Goal: Task Accomplishment & Management: Use online tool/utility

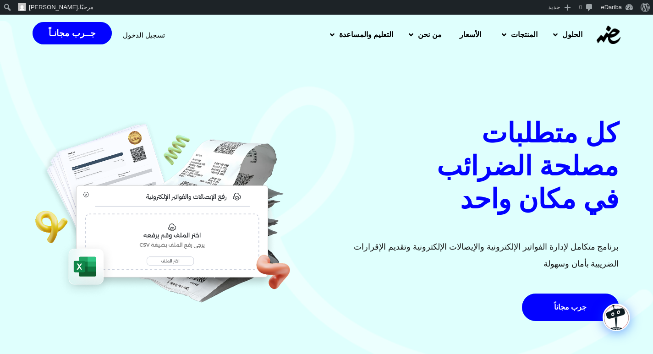
click at [137, 33] on span "تسجيل الدخول" at bounding box center [144, 35] width 42 height 7
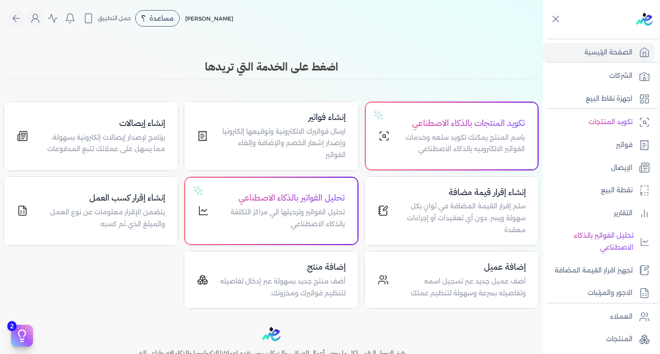
scroll to position [137, 0]
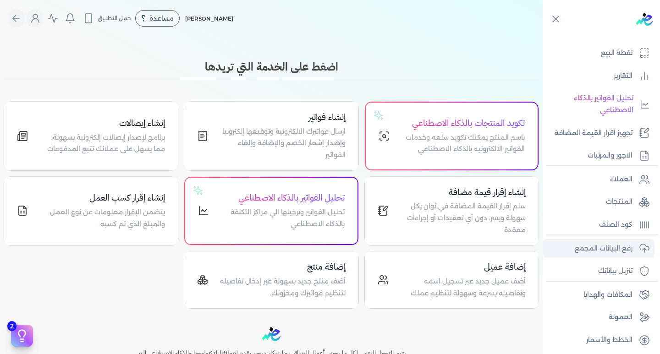
click at [614, 249] on p "رفع البيانات المجمع" at bounding box center [604, 249] width 58 height 12
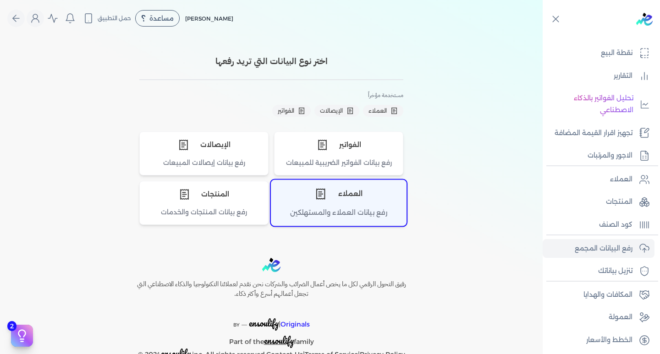
click at [338, 193] on div "العملاء" at bounding box center [338, 194] width 135 height 27
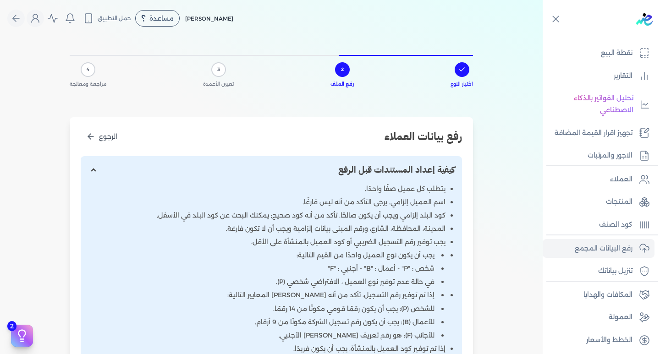
click at [93, 171] on input "إظهار/إخفاء التعليمات" at bounding box center [271, 170] width 381 height 28
checkbox input "false"
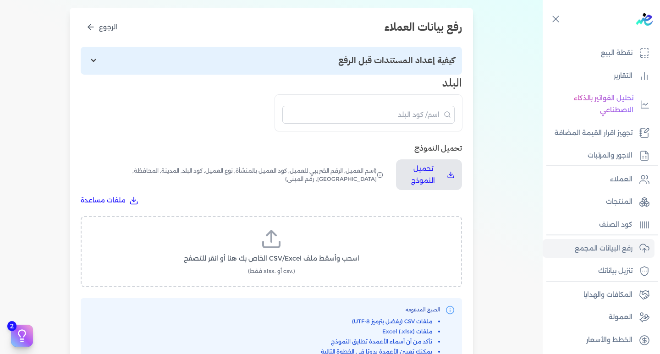
scroll to position [137, 0]
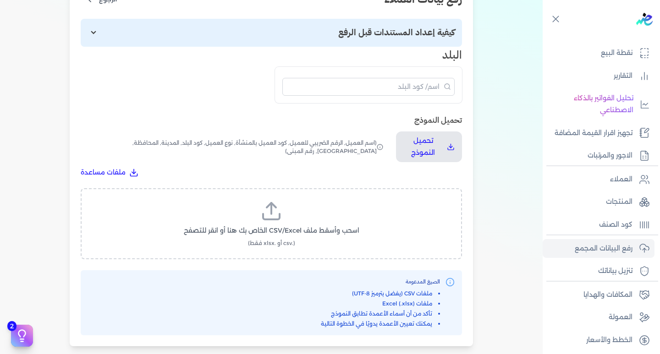
click at [509, 135] on div "اختيار النوع 2 رفع الملف 3 تعيين الأعمدة 4 مراجعة ومعالجة رفع بيانات العملاء ال…" at bounding box center [271, 130] width 542 height 462
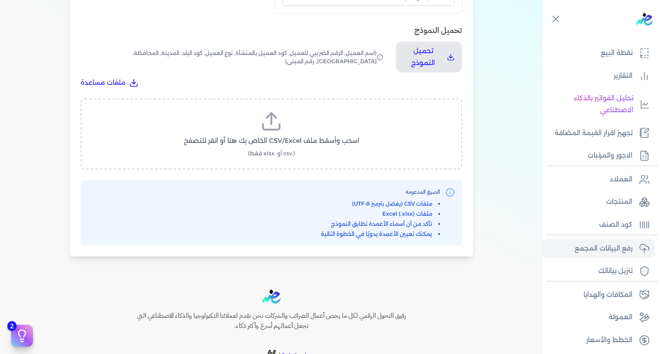
scroll to position [192, 0]
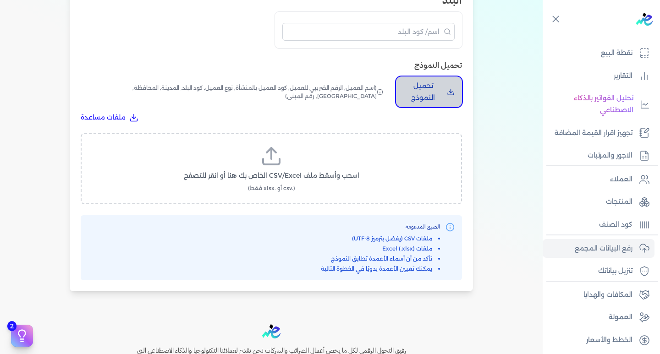
click at [410, 104] on p "تحميل النموذج" at bounding box center [422, 91] width 39 height 23
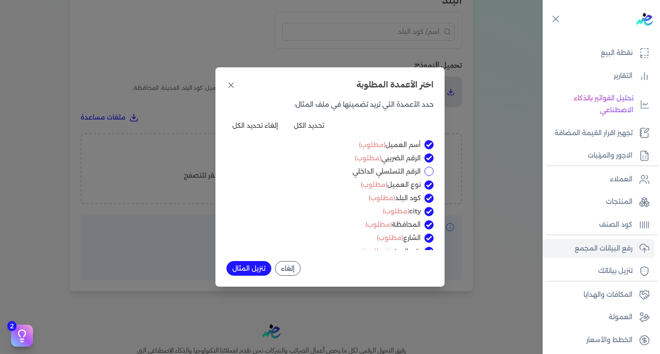
click at [350, 337] on div "اختر الأعمدة المطلوبة حدد الأعمدة التي تريد تضمينها في ملف المثال: تحديد الكل إ…" at bounding box center [330, 177] width 660 height 354
click at [508, 103] on div "اختر الأعمدة المطلوبة حدد الأعمدة التي تريد تضمينها في ملف المثال: تحديد الكل إ…" at bounding box center [330, 177] width 660 height 354
click at [243, 270] on button "تنزيل المثال" at bounding box center [248, 268] width 45 height 15
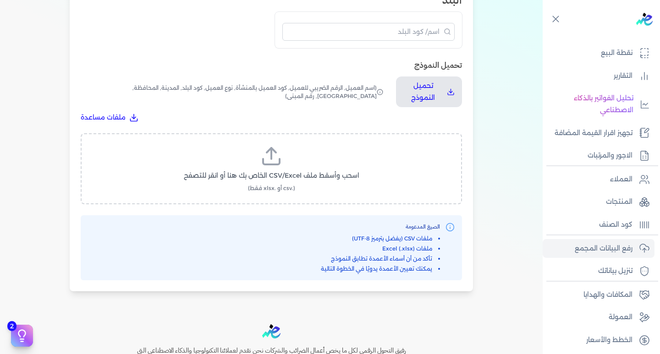
click at [271, 158] on line at bounding box center [271, 153] width 0 height 11
click at [0, 0] on input "اسحب وأسقط ملف CSV/Excel الخاص بك هنا أو انقر للتصفح (.csv أو .xlsx فقط)" at bounding box center [0, 0] width 0 height 0
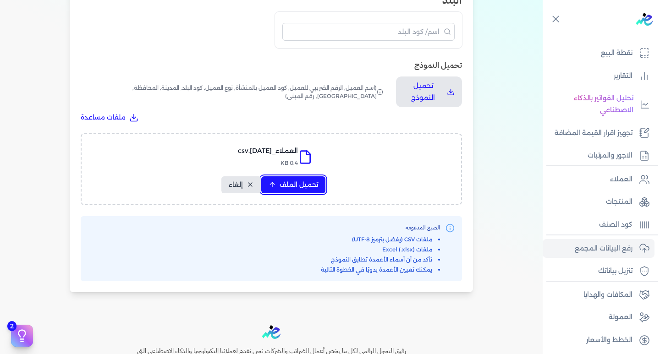
click at [297, 181] on span "تحميل الملف" at bounding box center [298, 185] width 38 height 10
select select "أسم العميل"
select select "الرقم الضريبي"
select select "نوع العميل"
select select "كود البلد"
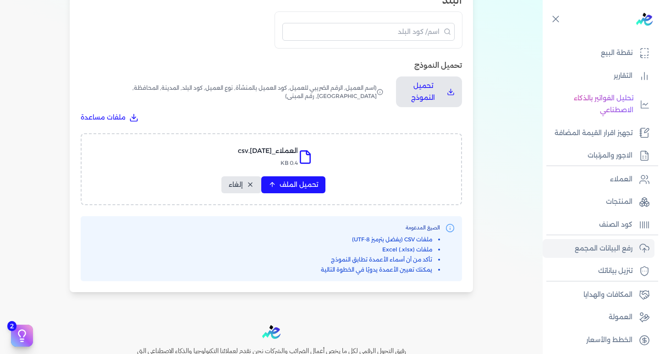
select select "city"
select select "المحافظة"
select select "الشارع"
select select "رقم المبنى"
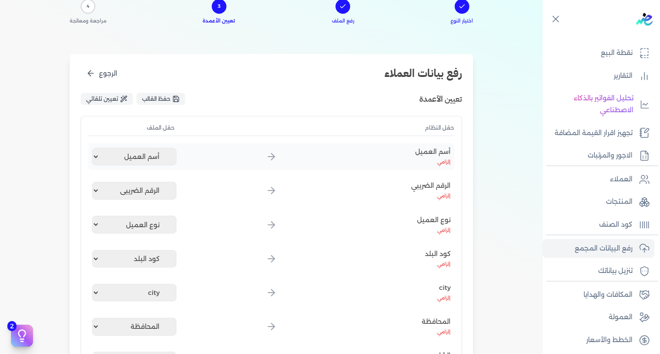
scroll to position [55, 0]
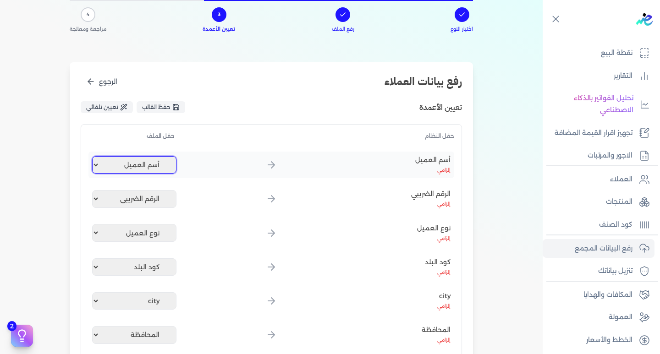
click at [98, 165] on select "غير محدد أسم العميل الرقم الضريبي نوع العميل كود البلد city المحافظة الشارع رقم…" at bounding box center [134, 164] width 84 height 17
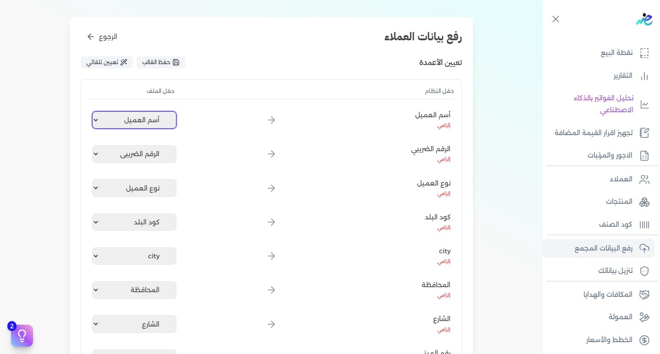
scroll to position [92, 0]
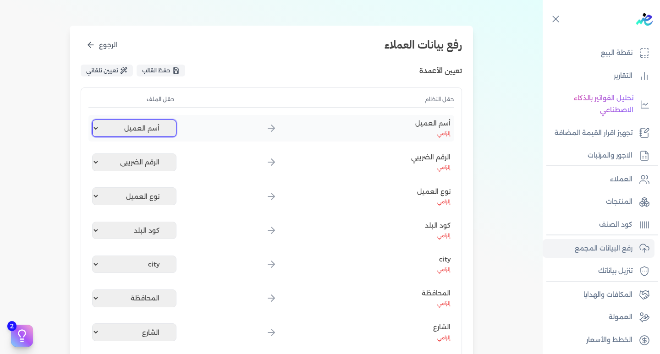
click at [94, 126] on select "غير محدد أسم العميل الرقم الضريبي نوع العميل كود البلد city المحافظة الشارع رقم…" at bounding box center [134, 128] width 84 height 17
click at [112, 122] on select "غير محدد أسم العميل الرقم الضريبي نوع العميل كود البلد city المحافظة الشارع رقم…" at bounding box center [134, 128] width 84 height 17
click at [44, 121] on div "اختيار النوع رفع الملف 3 تعيين الأعمدة 4 مراجعة ومعالجة رفع بيانات العملاء الرج…" at bounding box center [271, 193] width 542 height 497
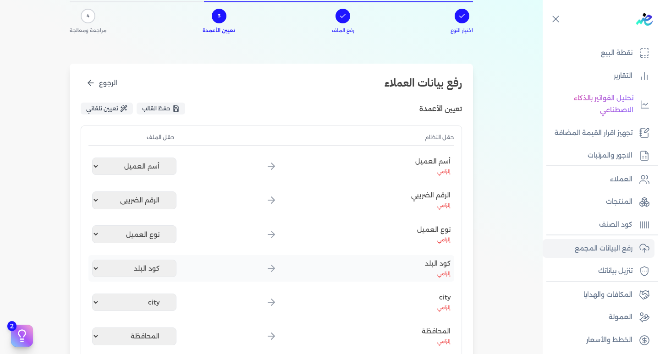
scroll to position [46, 0]
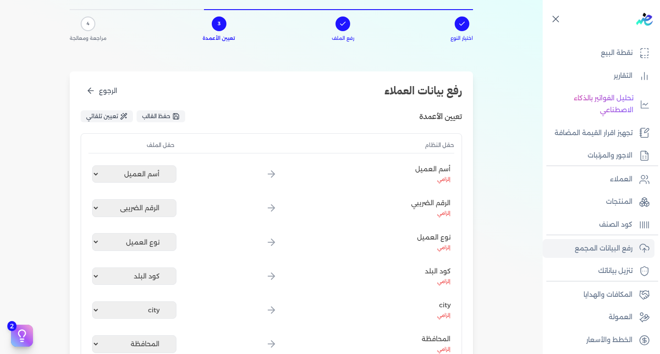
click at [552, 20] on icon at bounding box center [555, 18] width 11 height 11
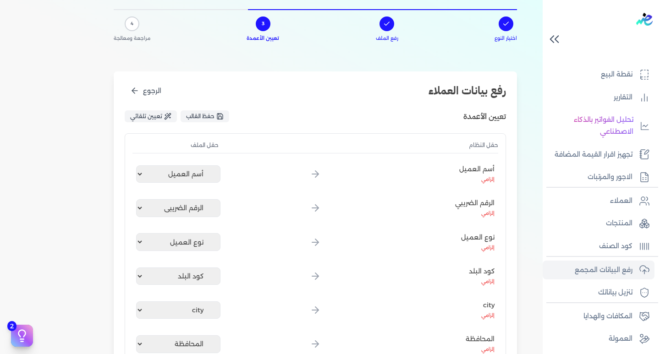
click at [551, 36] on icon at bounding box center [554, 39] width 16 height 16
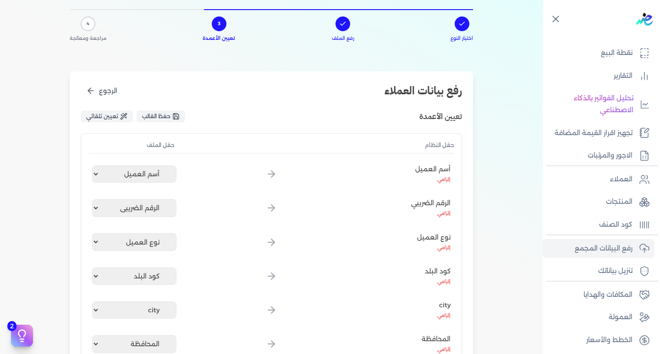
click at [554, 20] on icon at bounding box center [555, 18] width 11 height 11
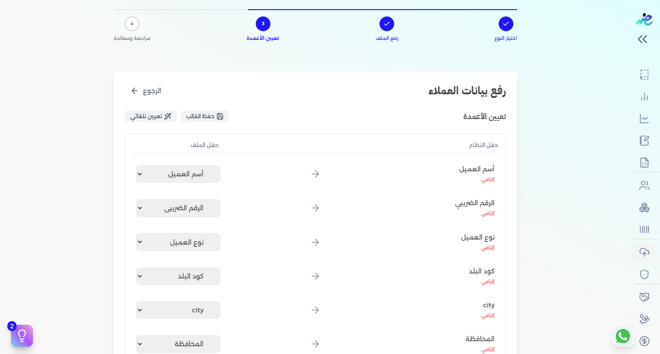
scroll to position [133, 0]
click at [537, 30] on div "اختيار النوع رفع الملف 3 تعيين الأعمدة 4 مراجعة ومعالجة رفع بيانات العملاء الرج…" at bounding box center [315, 239] width 630 height 497
